Goal: Task Accomplishment & Management: Complete application form

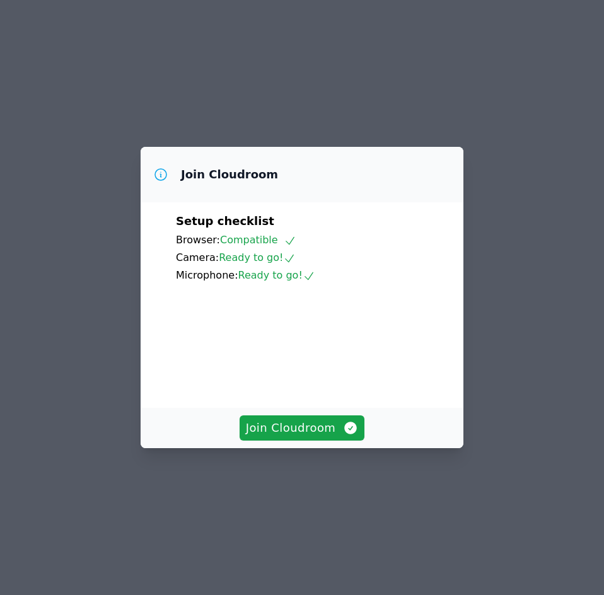
click at [321, 434] on div "Join Cloudroom" at bounding box center [302, 428] width 323 height 40
click at [321, 437] on span "Join Cloudroom" at bounding box center [302, 428] width 113 height 18
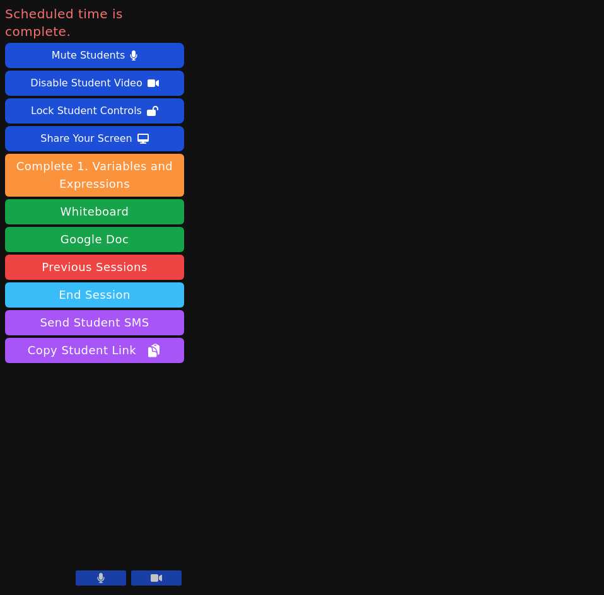
click at [139, 282] on button "End Session" at bounding box center [94, 294] width 179 height 25
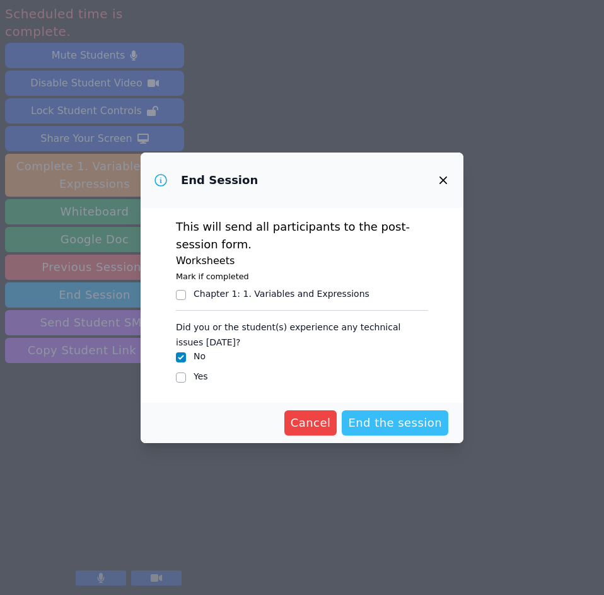
click at [420, 425] on span "End the session" at bounding box center [395, 423] width 94 height 18
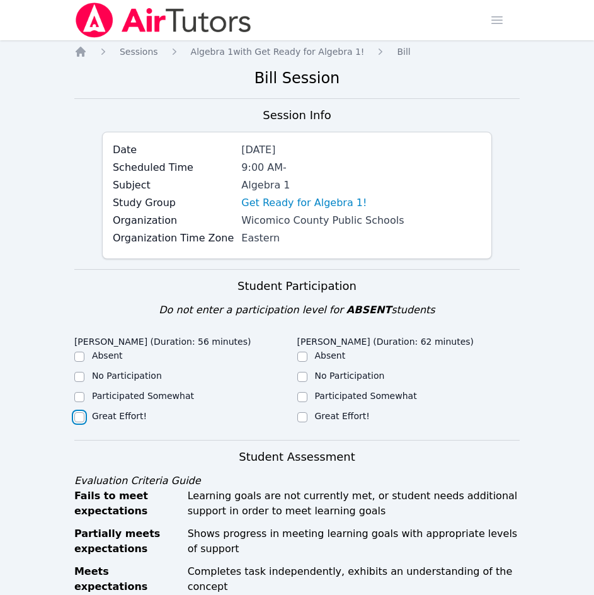
click at [82, 420] on input "Great Effort!" at bounding box center [79, 417] width 10 height 10
checkbox input "true"
click at [314, 417] on div "Great Effort!" at bounding box center [408, 417] width 223 height 15
click at [300, 418] on input "Great Effort!" at bounding box center [302, 417] width 10 height 10
checkbox input "true"
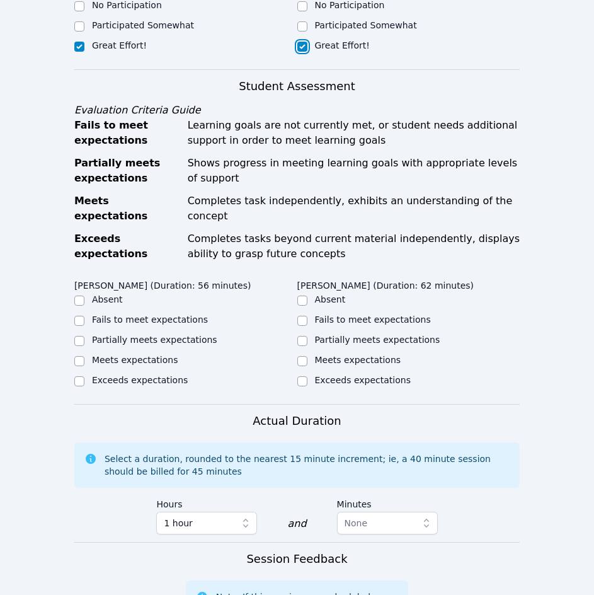
scroll to position [375, 0]
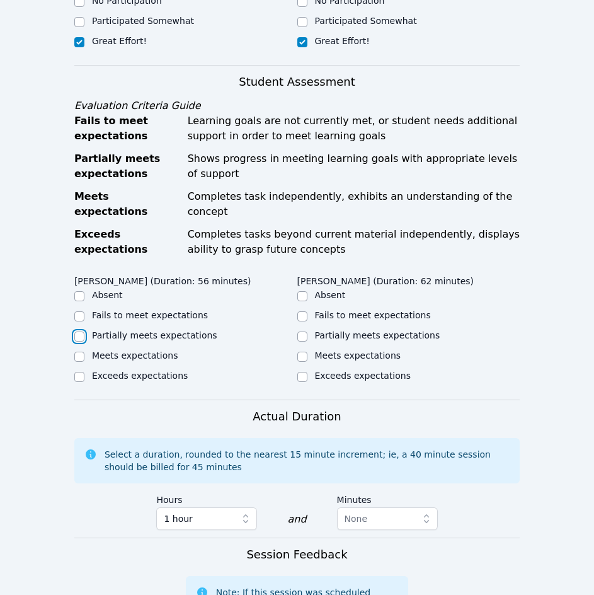
click at [79, 331] on input "Partially meets expectations" at bounding box center [79, 336] width 10 height 10
checkbox input "true"
click at [302, 352] on input "Meets expectations" at bounding box center [302, 357] width 10 height 10
checkbox input "true"
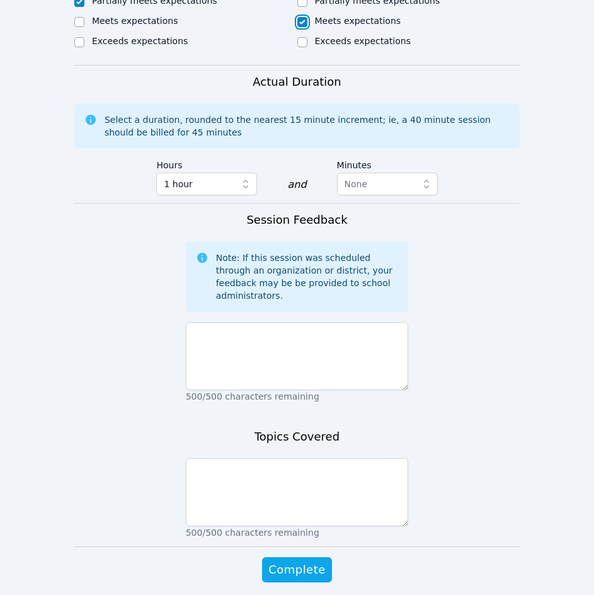
scroll to position [730, 0]
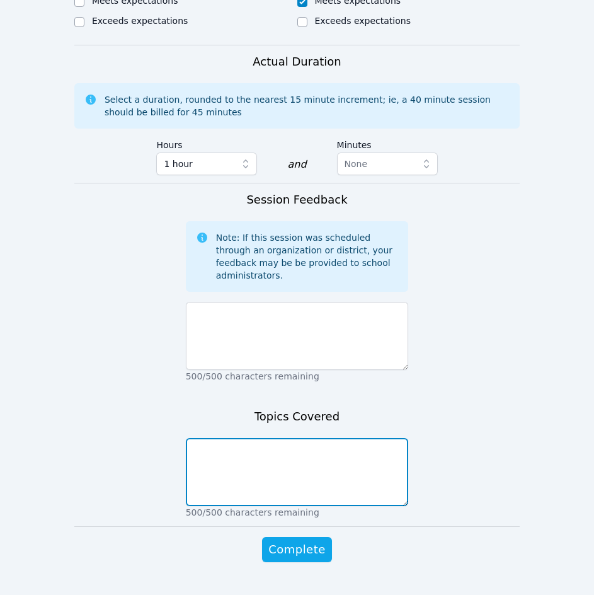
click at [209, 441] on textarea at bounding box center [297, 472] width 223 height 68
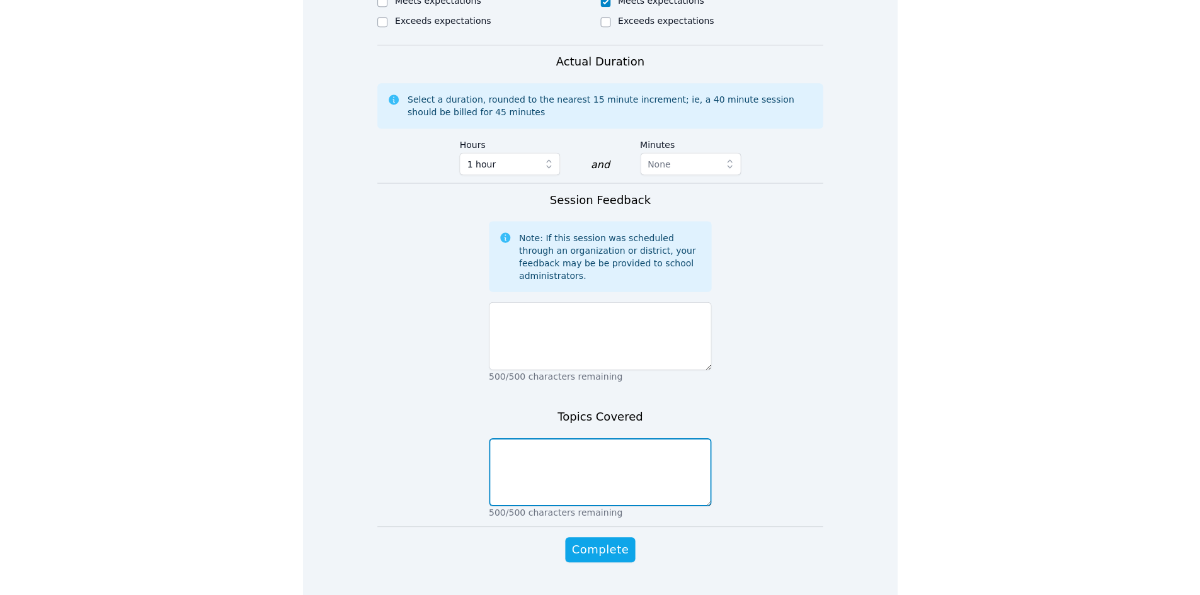
scroll to position [658, 0]
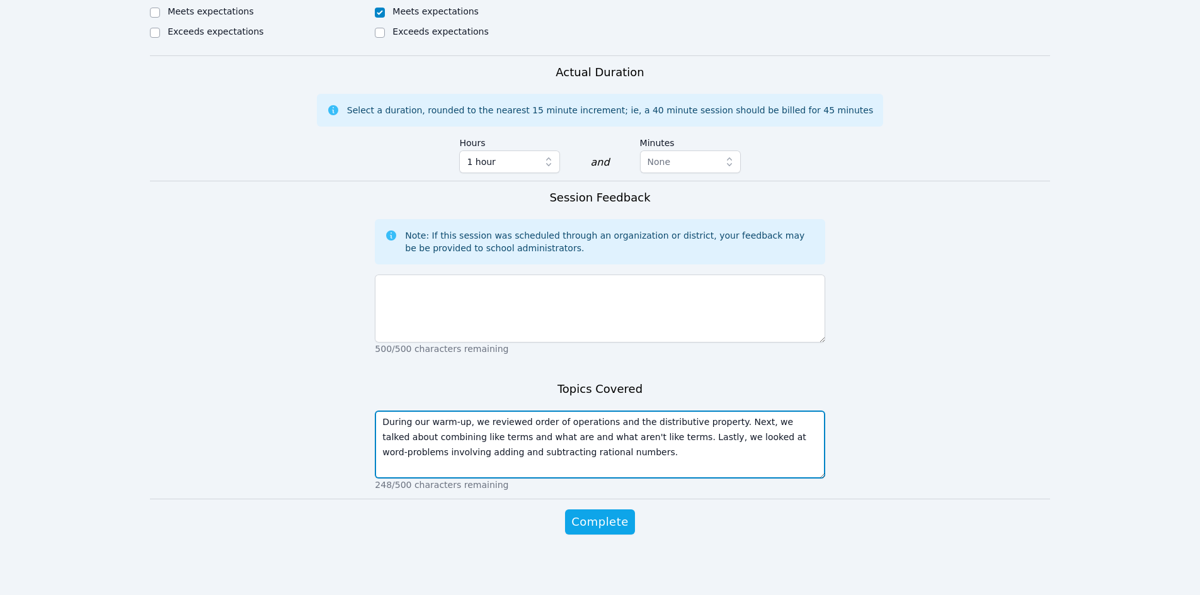
type textarea "During our warm-up, we reviewed order of operations and the distributive proper…"
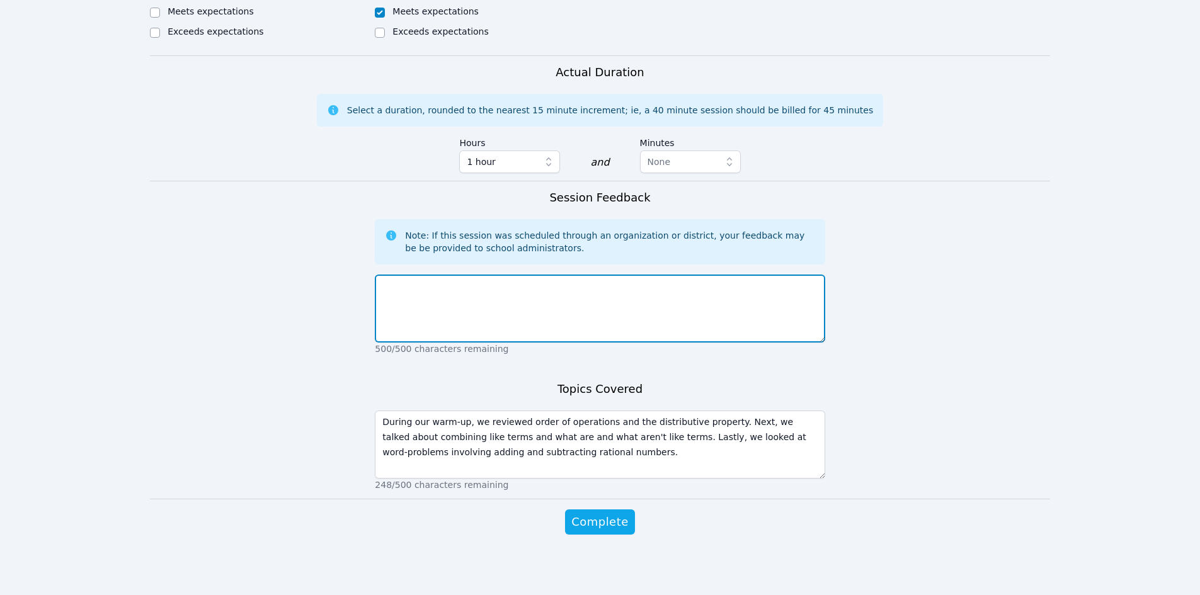
click at [454, 292] on textarea at bounding box center [600, 309] width 450 height 68
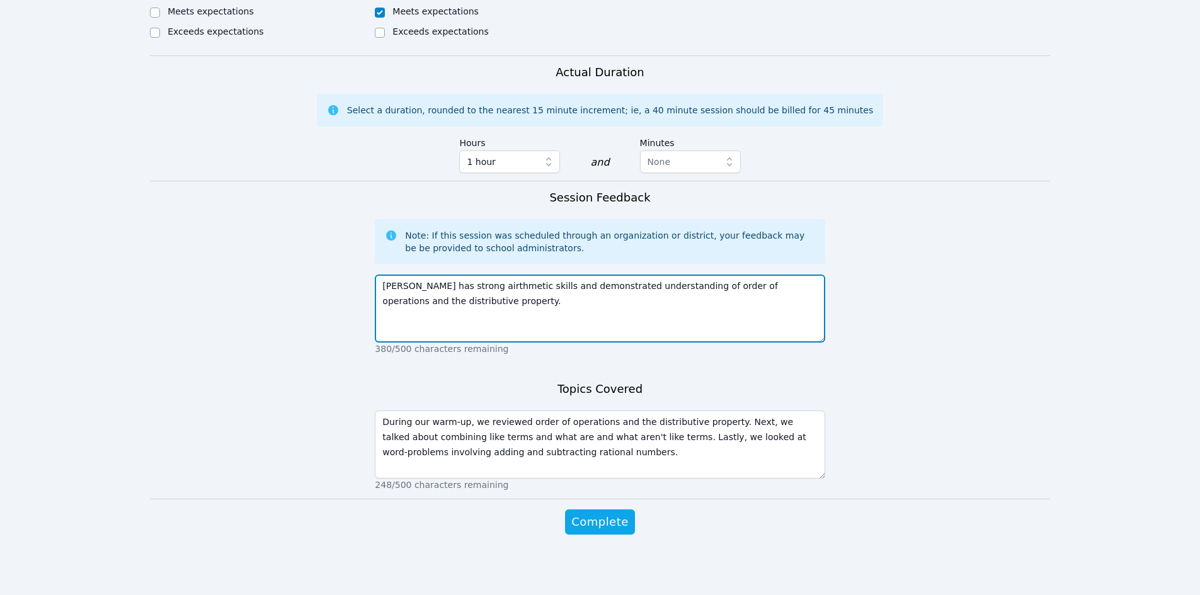
click at [481, 282] on textarea "[PERSON_NAME] has strong airthmetic skills and demonstrated understanding of or…" at bounding box center [600, 309] width 450 height 68
click at [485, 304] on textarea "[PERSON_NAME] has strong arithmetic skills and demonstrated understanding of or…" at bounding box center [600, 309] width 450 height 68
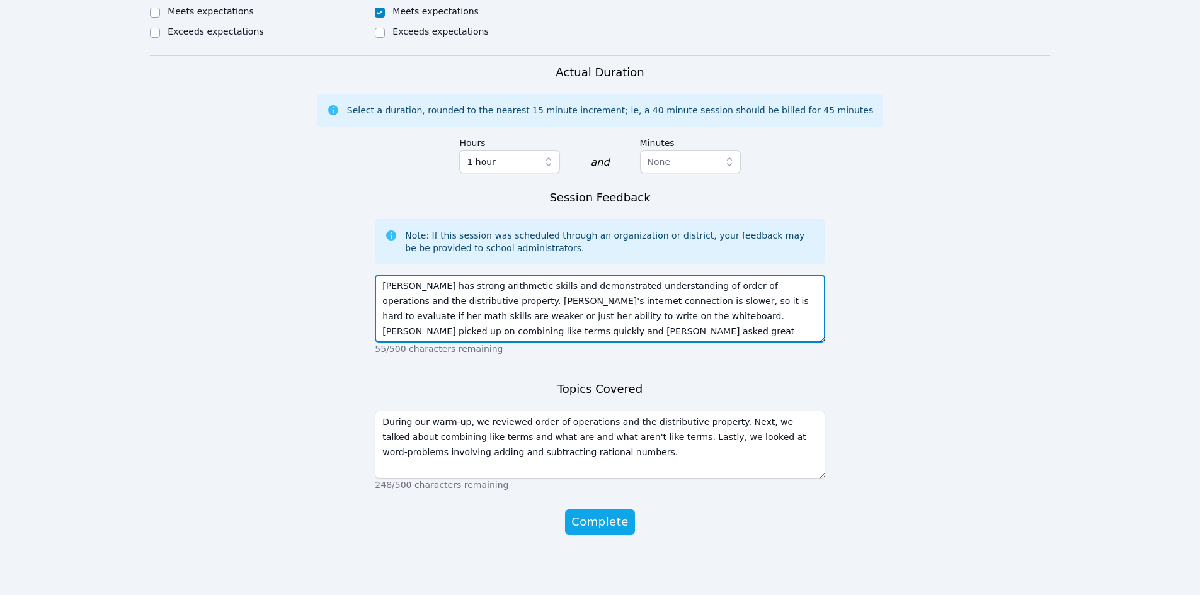
scroll to position [9, 0]
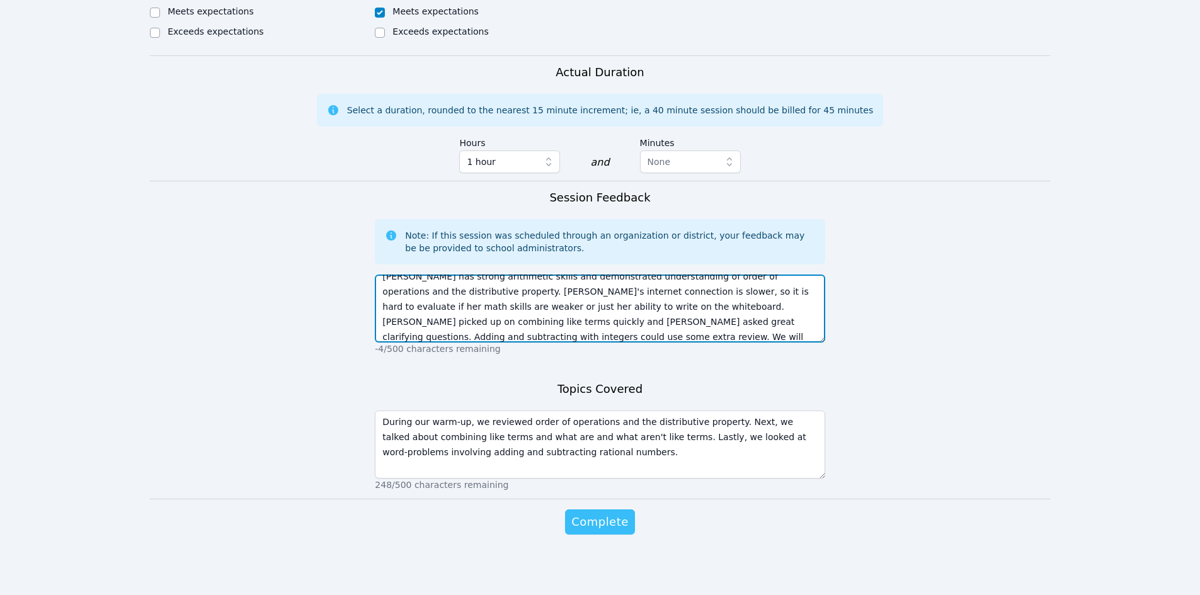
type textarea "[PERSON_NAME] has strong arithmetic skills and demonstrated understanding of or…"
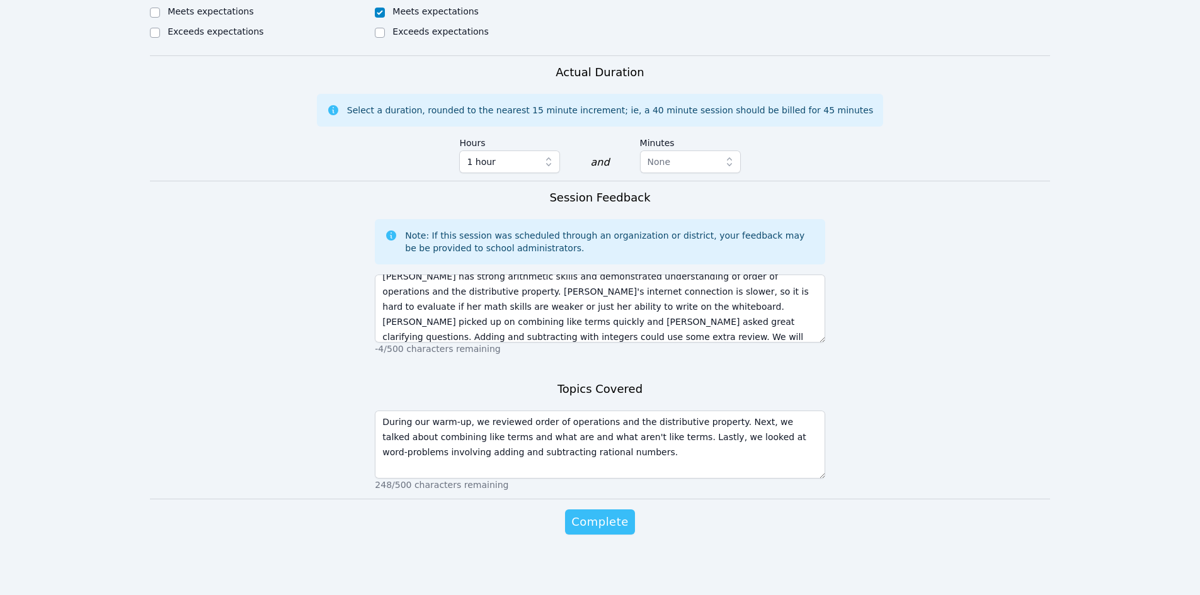
click at [583, 520] on span "Complete" at bounding box center [600, 523] width 57 height 18
